Goal: Task Accomplishment & Management: Use online tool/utility

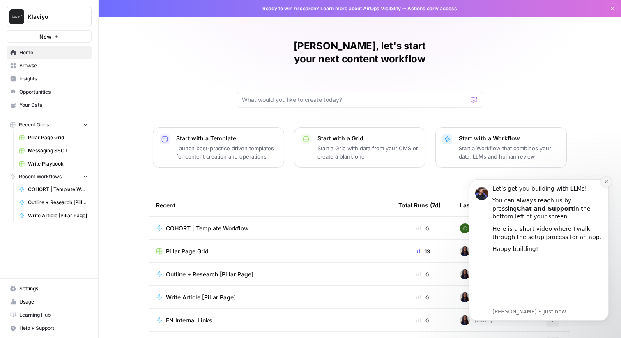
click at [605, 181] on icon "Dismiss notification" at bounding box center [606, 182] width 5 height 5
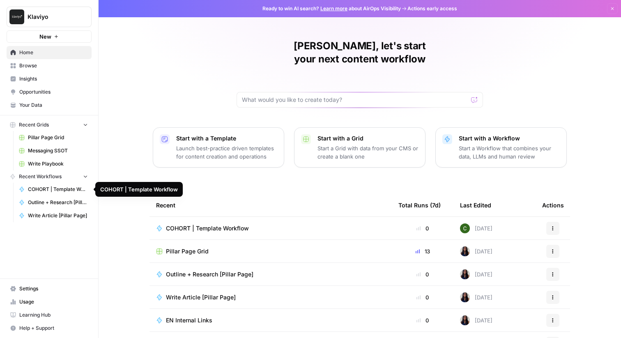
click at [45, 192] on span "COHORT | Template Workflow" at bounding box center [58, 189] width 60 height 7
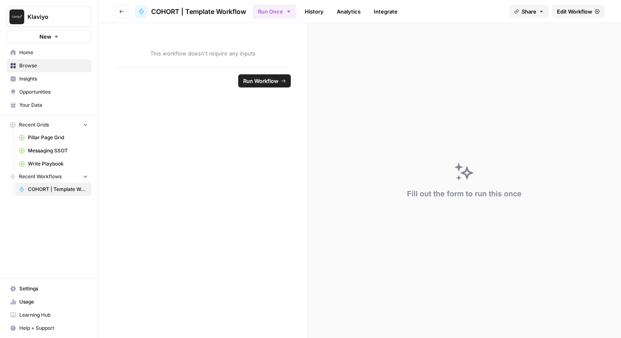
click at [54, 136] on span "Pillar Page Grid" at bounding box center [58, 137] width 60 height 7
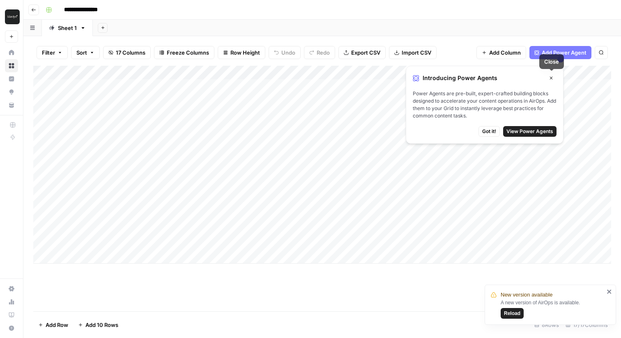
click at [554, 75] on button "Close" at bounding box center [551, 78] width 11 height 11
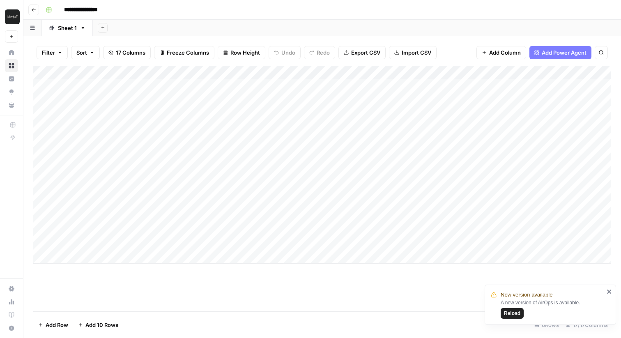
click at [328, 71] on div "Add Column" at bounding box center [322, 165] width 578 height 198
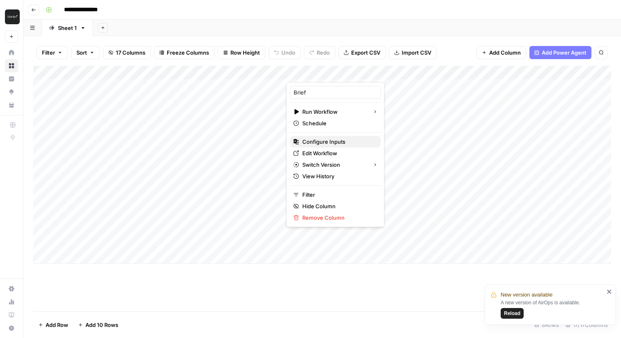
click at [337, 140] on span "Configure Inputs" at bounding box center [338, 142] width 72 height 8
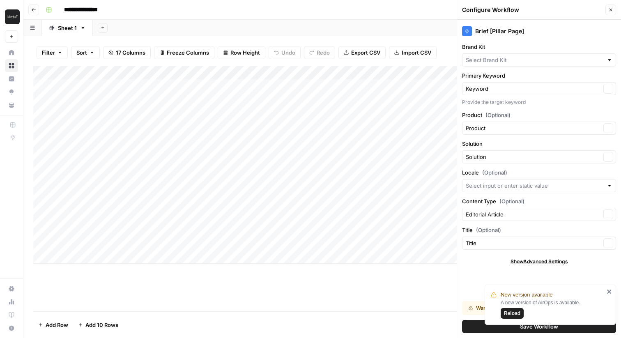
type input "Klaviyo"
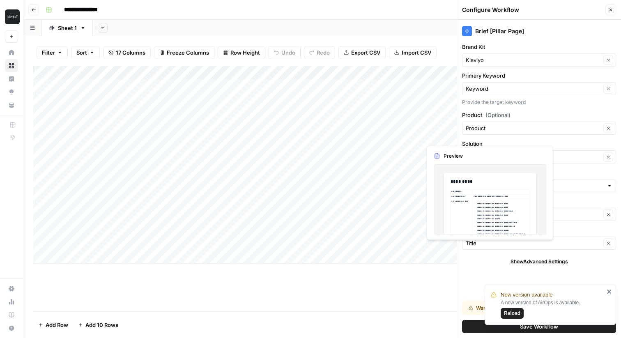
click at [550, 108] on div "Brief [Pillar Page] Brand Kit Klaviyo Clear Primary Keyword Keyword Clear Provi…" at bounding box center [539, 179] width 164 height 318
click at [498, 154] on input "Solution" at bounding box center [533, 157] width 135 height 8
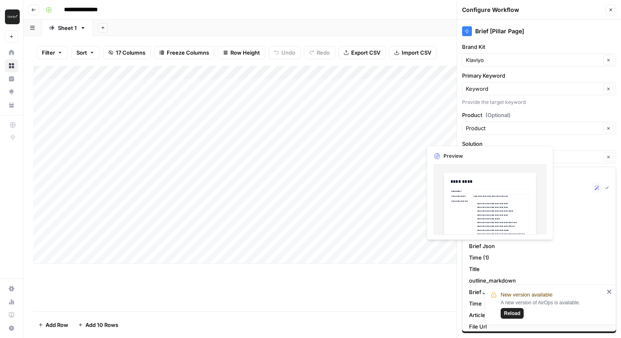
type input "Solution"
click at [551, 106] on div "Brief [Pillar Page] Brand Kit Klaviyo Clear Primary Keyword Keyword Clear Provi…" at bounding box center [539, 179] width 164 height 318
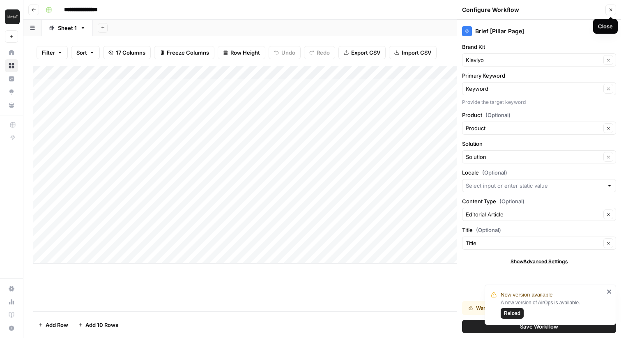
click at [613, 9] on icon "button" at bounding box center [611, 9] width 5 height 5
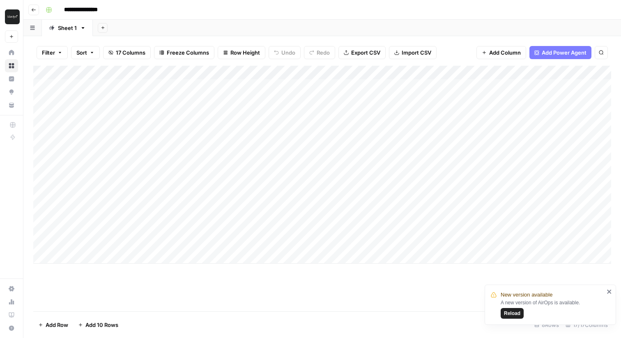
click at [308, 73] on div "Add Column" at bounding box center [322, 165] width 578 height 198
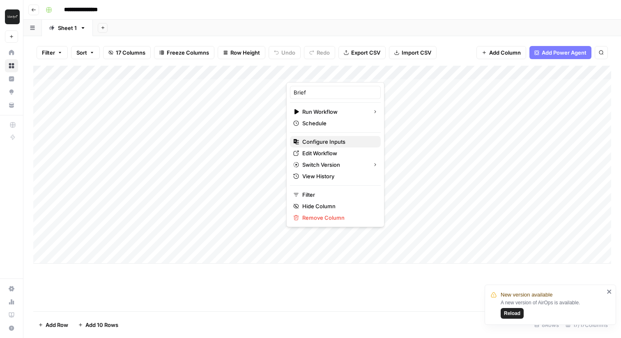
click at [327, 143] on span "Configure Inputs" at bounding box center [338, 142] width 72 height 8
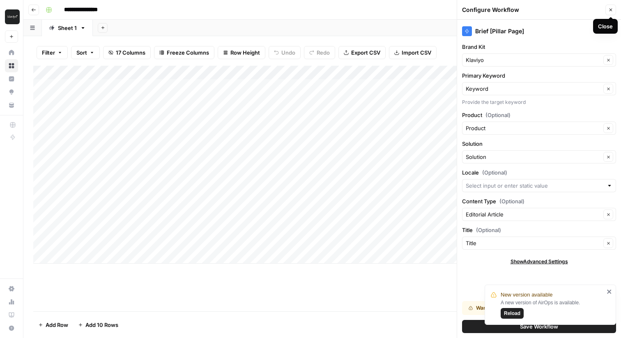
click at [611, 12] on icon "button" at bounding box center [611, 9] width 5 height 5
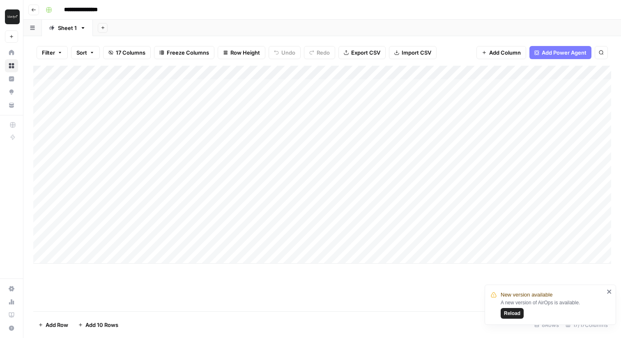
click at [611, 293] on icon "close" at bounding box center [610, 291] width 6 height 7
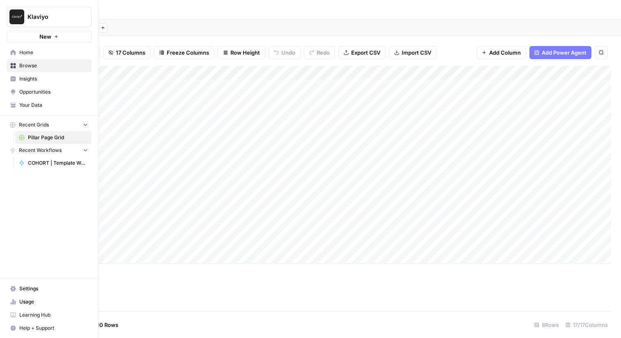
click at [66, 67] on span "Browse" at bounding box center [53, 65] width 69 height 7
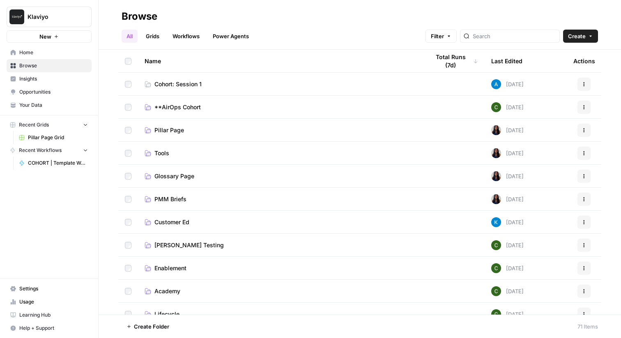
click at [187, 39] on link "Workflows" at bounding box center [186, 36] width 37 height 13
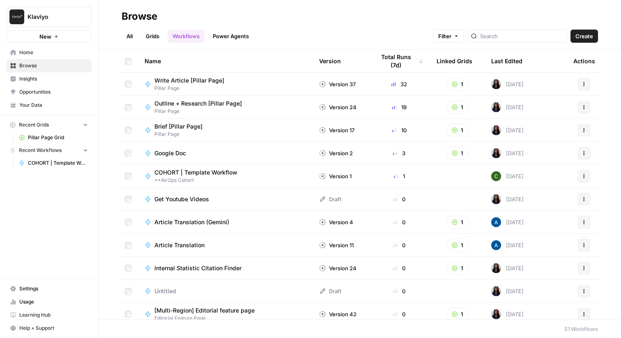
click at [159, 34] on link "Grids" at bounding box center [152, 36] width 23 height 13
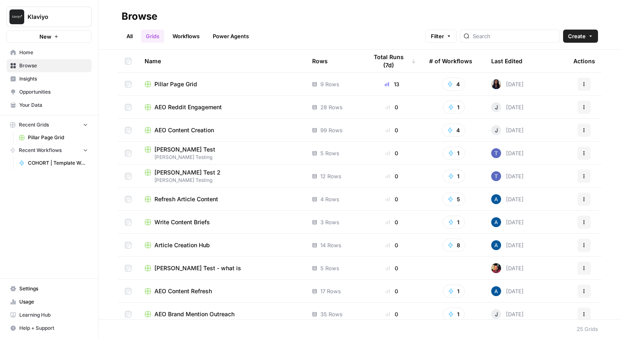
click at [177, 85] on span "Pillar Page Grid" at bounding box center [176, 84] width 43 height 8
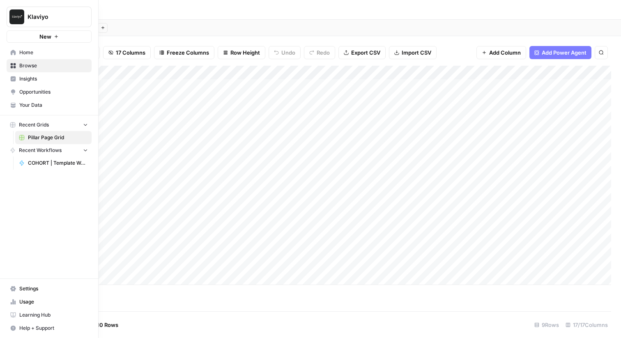
click at [28, 50] on span "Home" at bounding box center [53, 52] width 69 height 7
